Goal: Information Seeking & Learning: Learn about a topic

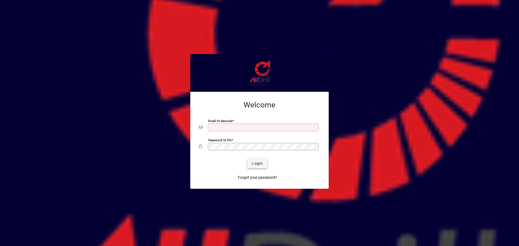
type input "**********"
drag, startPoint x: 261, startPoint y: 160, endPoint x: 376, endPoint y: 152, distance: 114.9
click at [262, 160] on span "submit" at bounding box center [257, 163] width 20 height 13
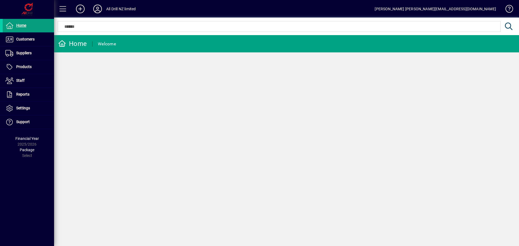
click at [131, 107] on div "Home Welcome" at bounding box center [286, 140] width 465 height 211
drag, startPoint x: 122, startPoint y: 109, endPoint x: 113, endPoint y: 112, distance: 9.2
click at [113, 112] on div "Home Welcome" at bounding box center [286, 140] width 465 height 211
drag, startPoint x: 26, startPoint y: 66, endPoint x: 32, endPoint y: 64, distance: 5.8
click at [26, 66] on span "Products" at bounding box center [23, 67] width 15 height 4
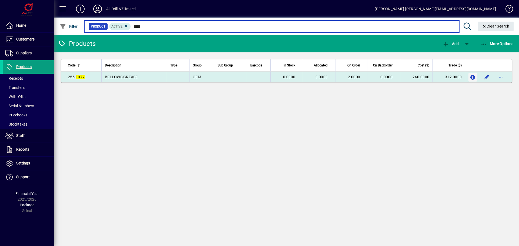
type input "****"
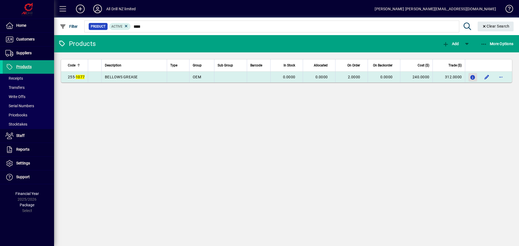
click at [471, 80] on icon "button" at bounding box center [473, 77] width 6 height 5
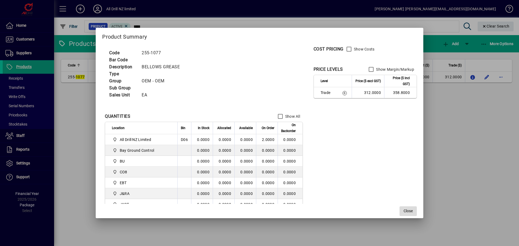
click at [405, 210] on span "Close" at bounding box center [408, 212] width 9 height 6
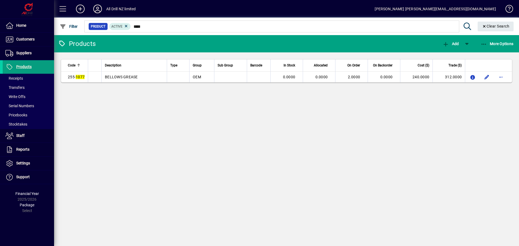
click at [174, 125] on div "Products Add More Options Code Description Type Group Sub Group Barcode In Stoc…" at bounding box center [286, 140] width 465 height 211
